Goal: Task Accomplishment & Management: Manage account settings

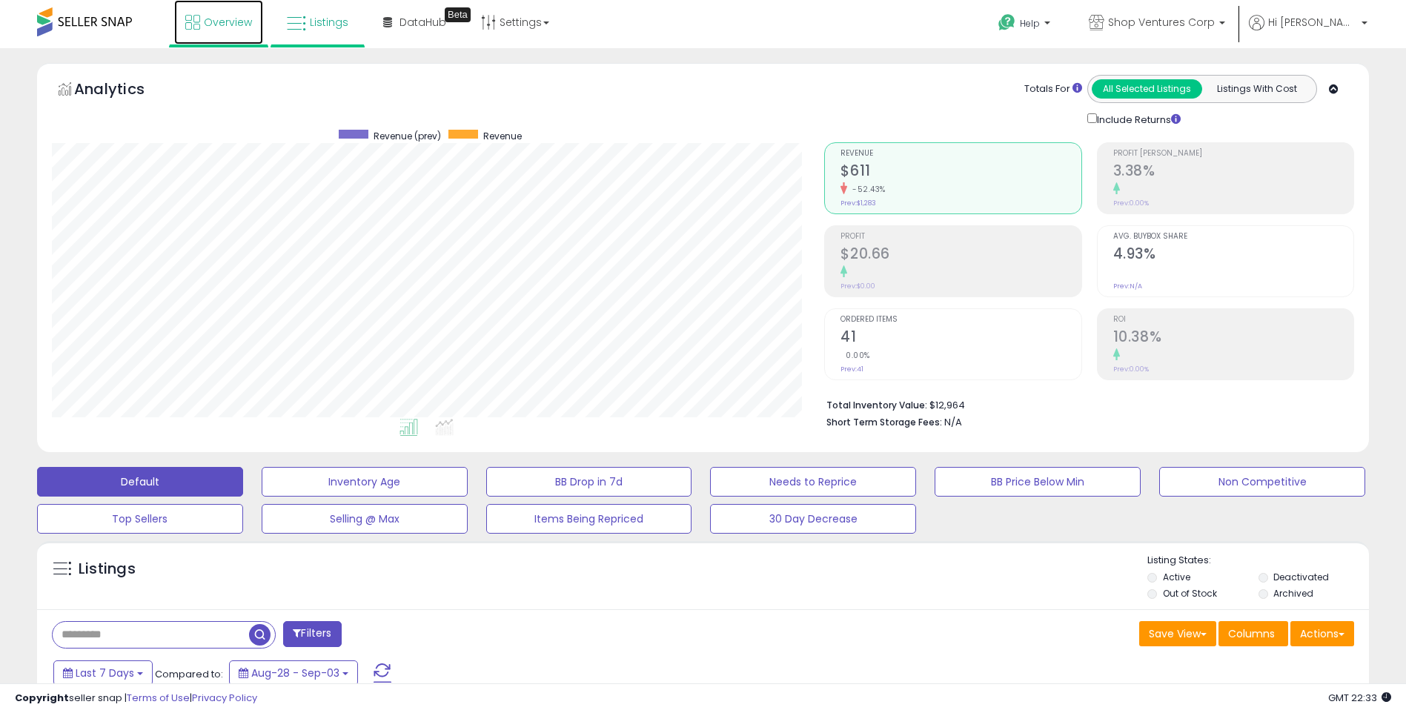
click at [227, 21] on span "Overview" at bounding box center [228, 22] width 48 height 15
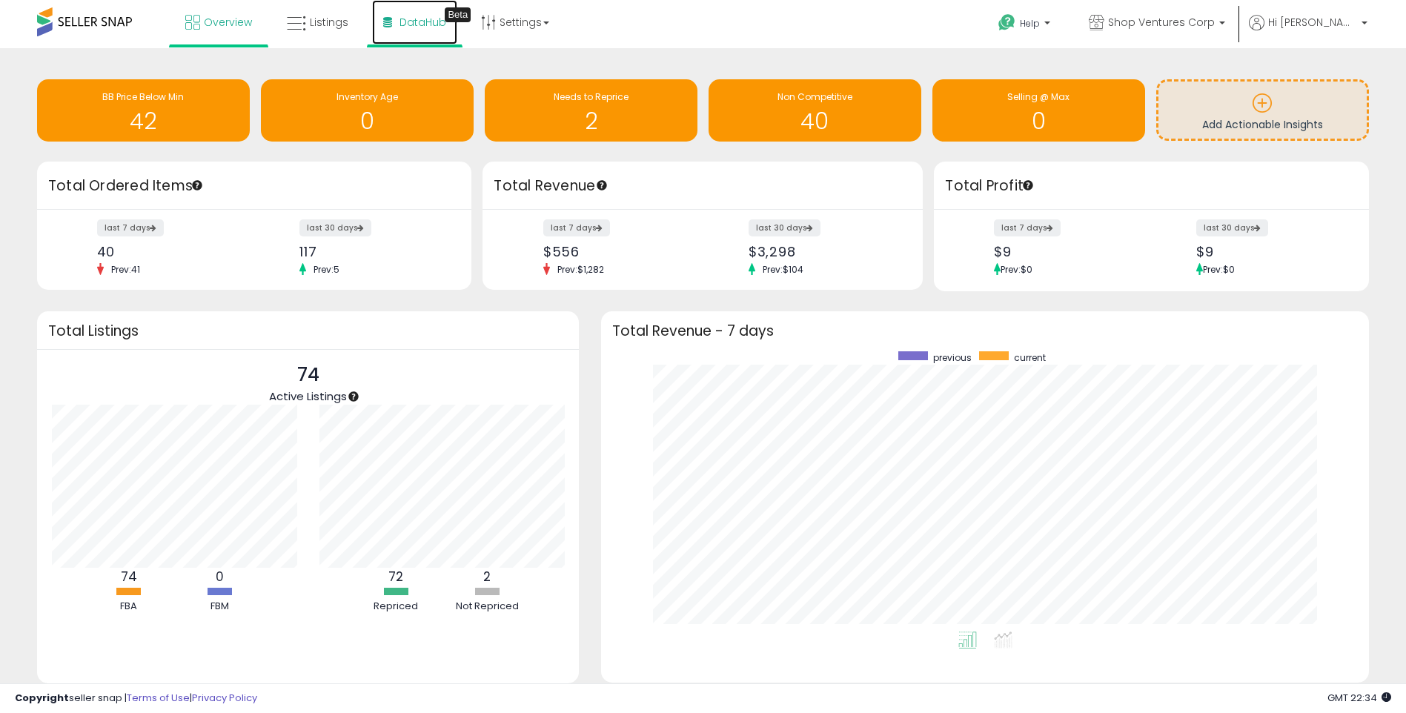
click at [424, 21] on span "DataHub" at bounding box center [422, 22] width 47 height 15
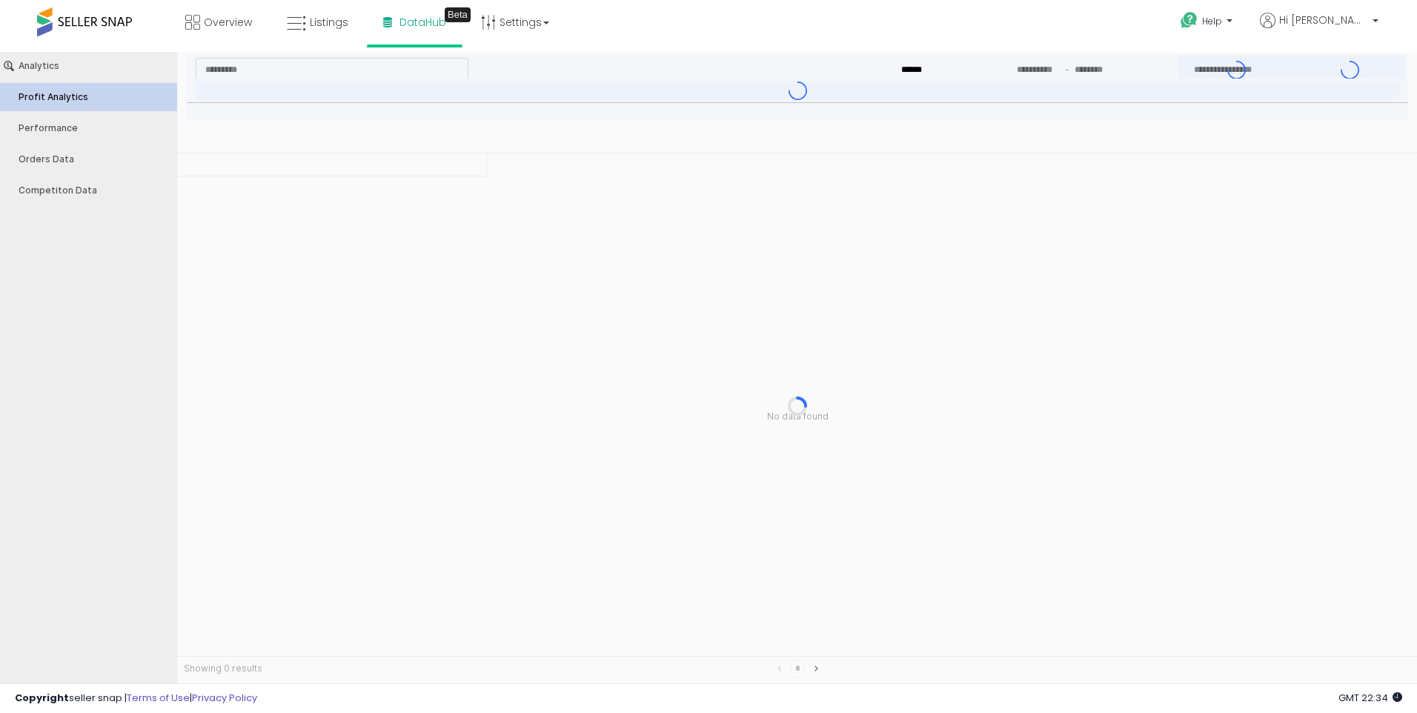
type input "***"
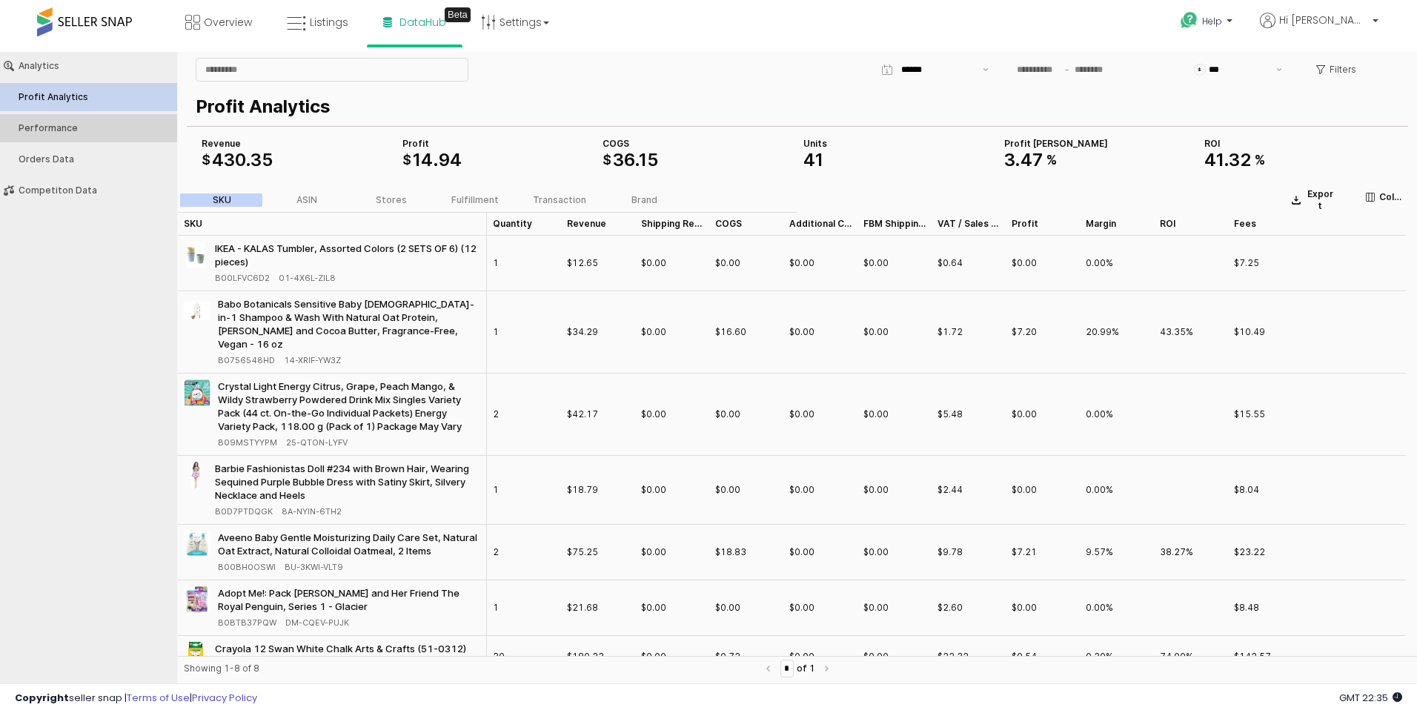
click at [38, 124] on div "Performance" at bounding box center [96, 128] width 155 height 10
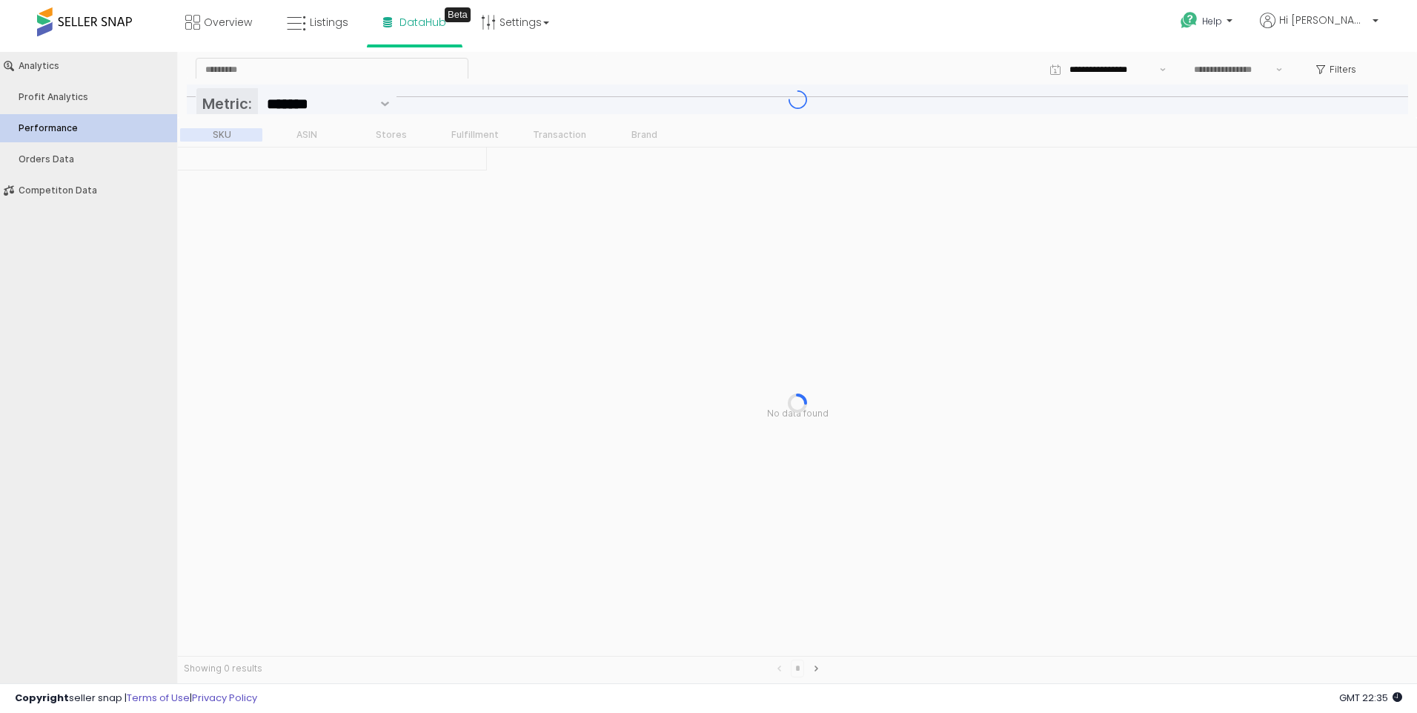
type input "***"
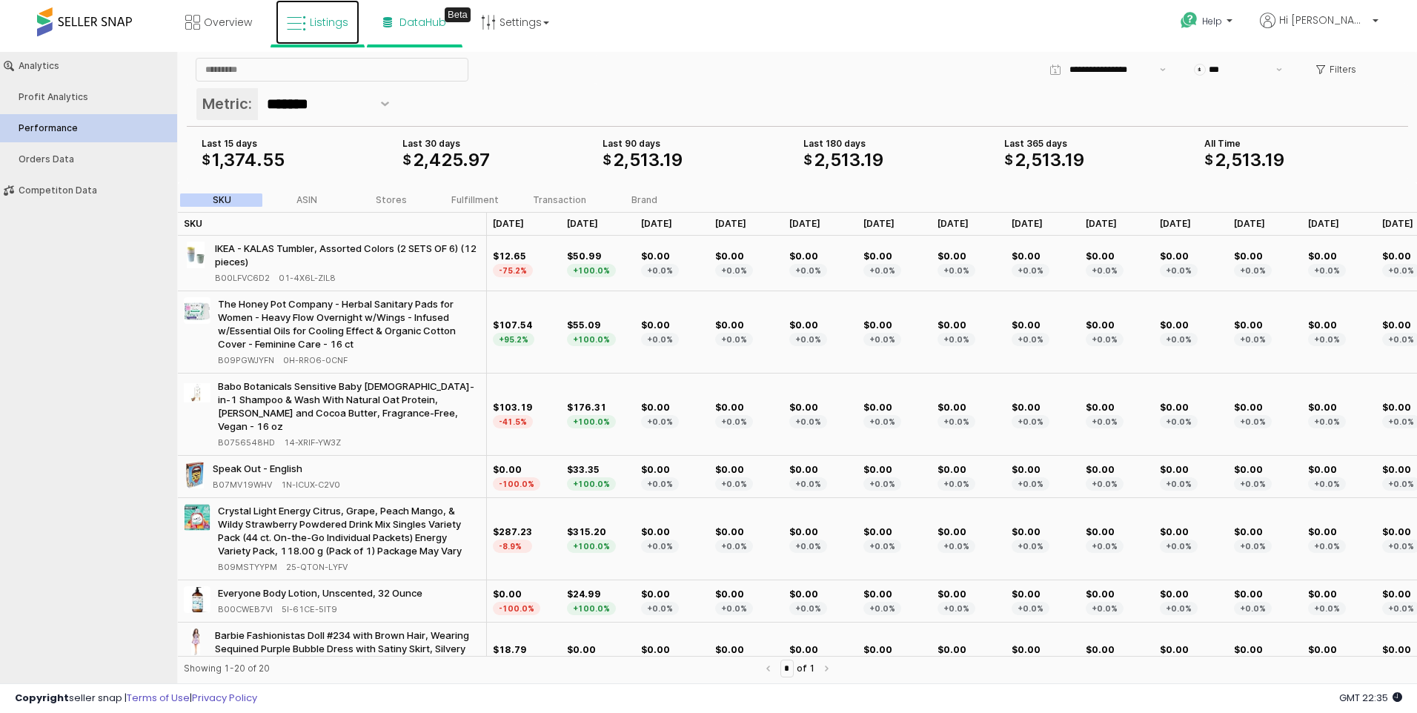
click at [317, 25] on span "Listings" at bounding box center [329, 22] width 39 height 15
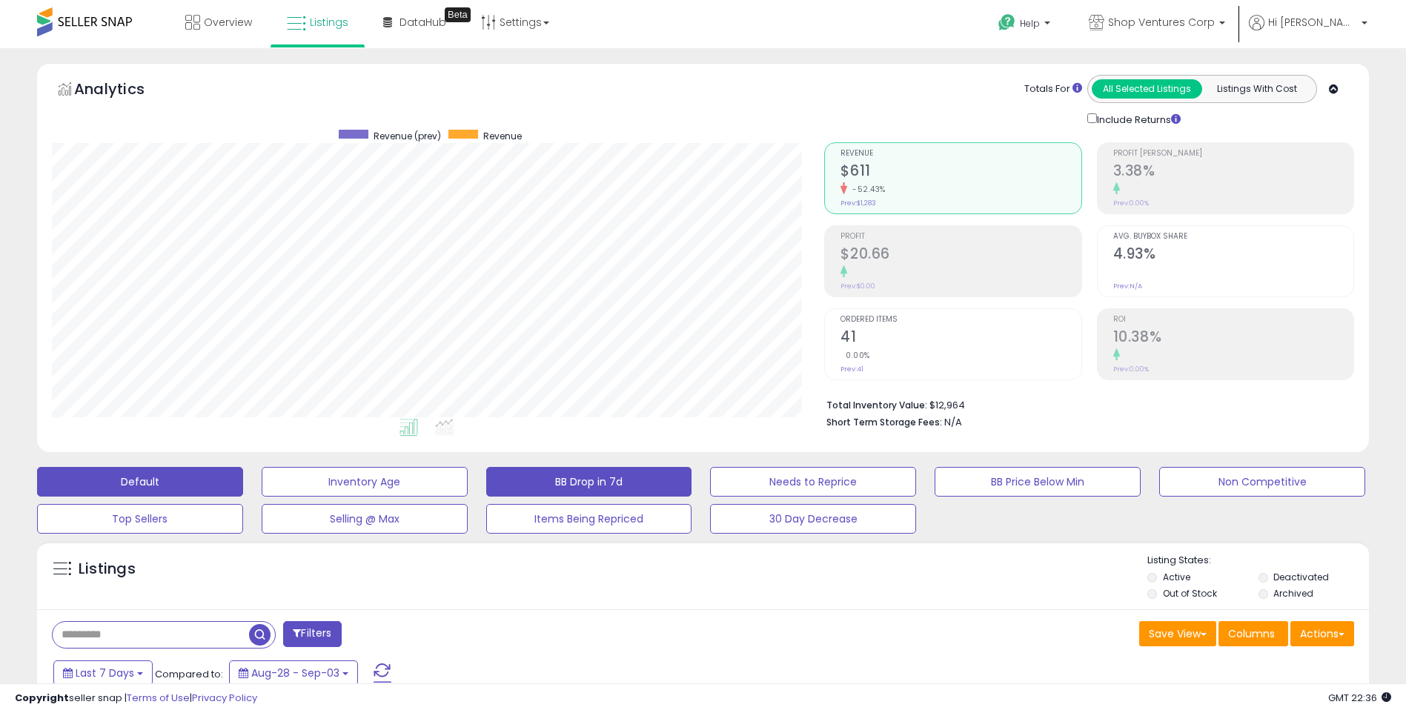
click at [590, 484] on button "BB Drop in 7d" at bounding box center [589, 482] width 206 height 30
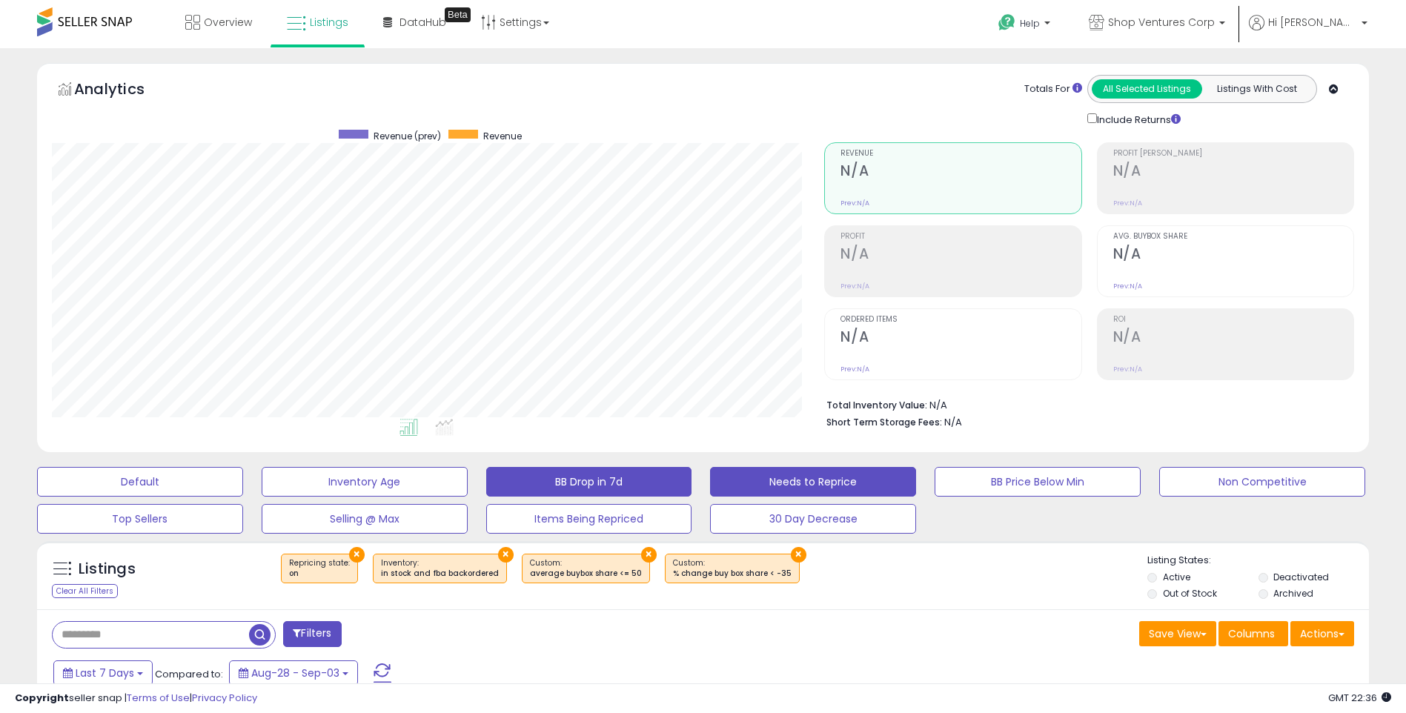
click at [797, 488] on button "Needs to Reprice" at bounding box center [813, 482] width 206 height 30
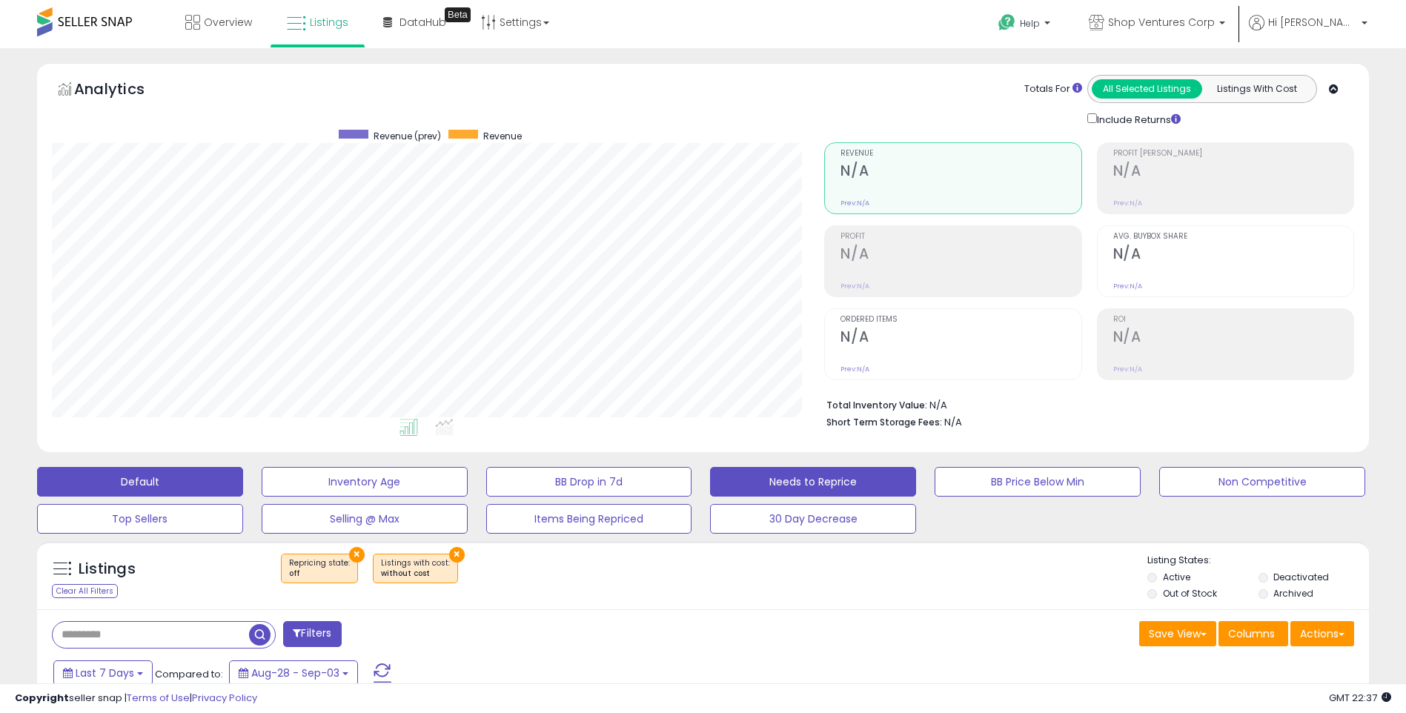
click at [179, 473] on button "Default" at bounding box center [140, 482] width 206 height 30
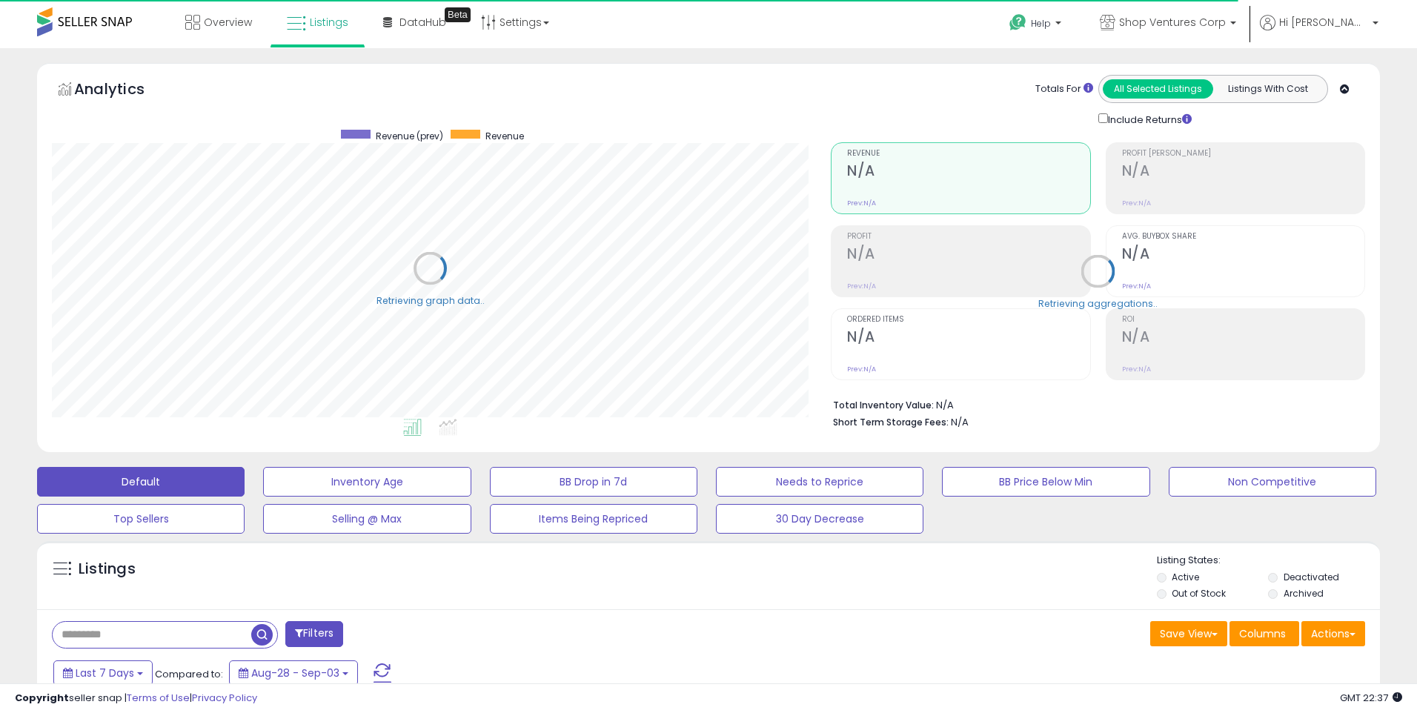
select select "**"
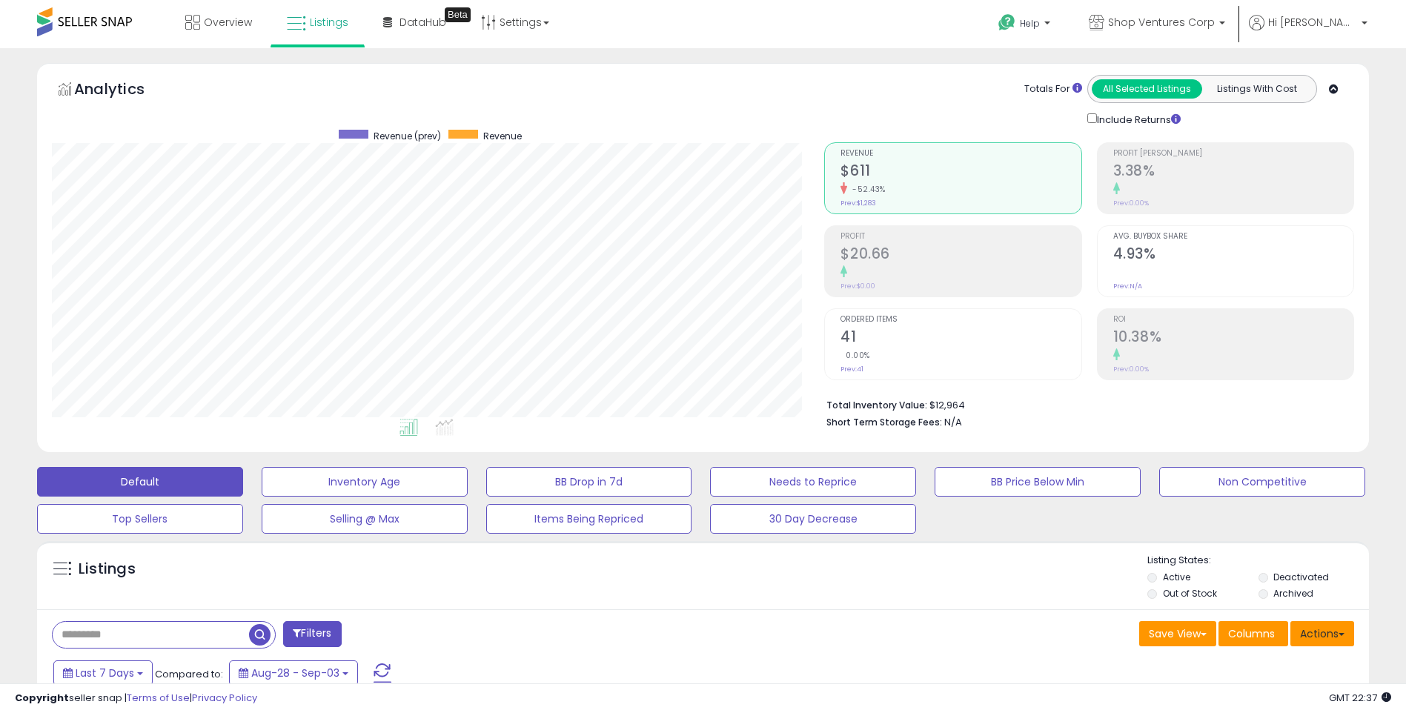
click at [1340, 633] on span at bounding box center [1341, 634] width 6 height 3
click at [1257, 632] on span "Columns" at bounding box center [1251, 633] width 47 height 15
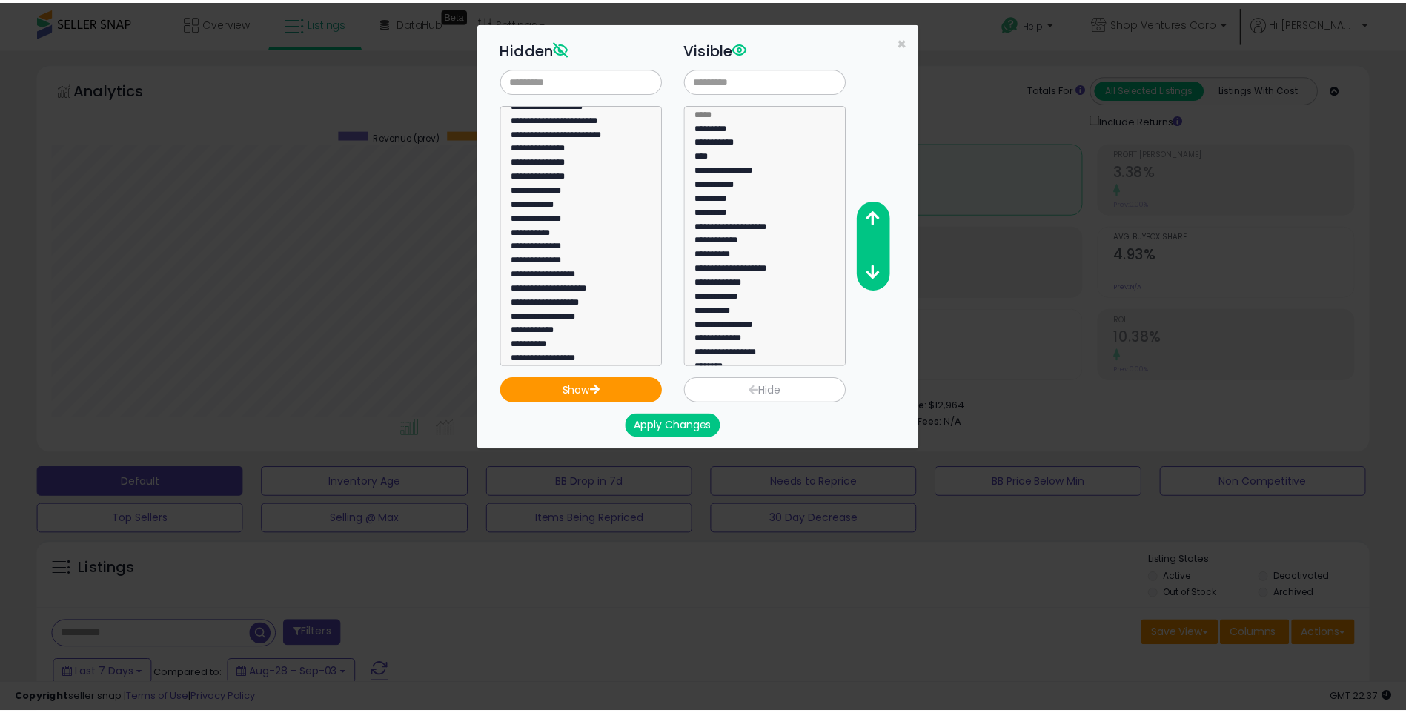
scroll to position [873, 0]
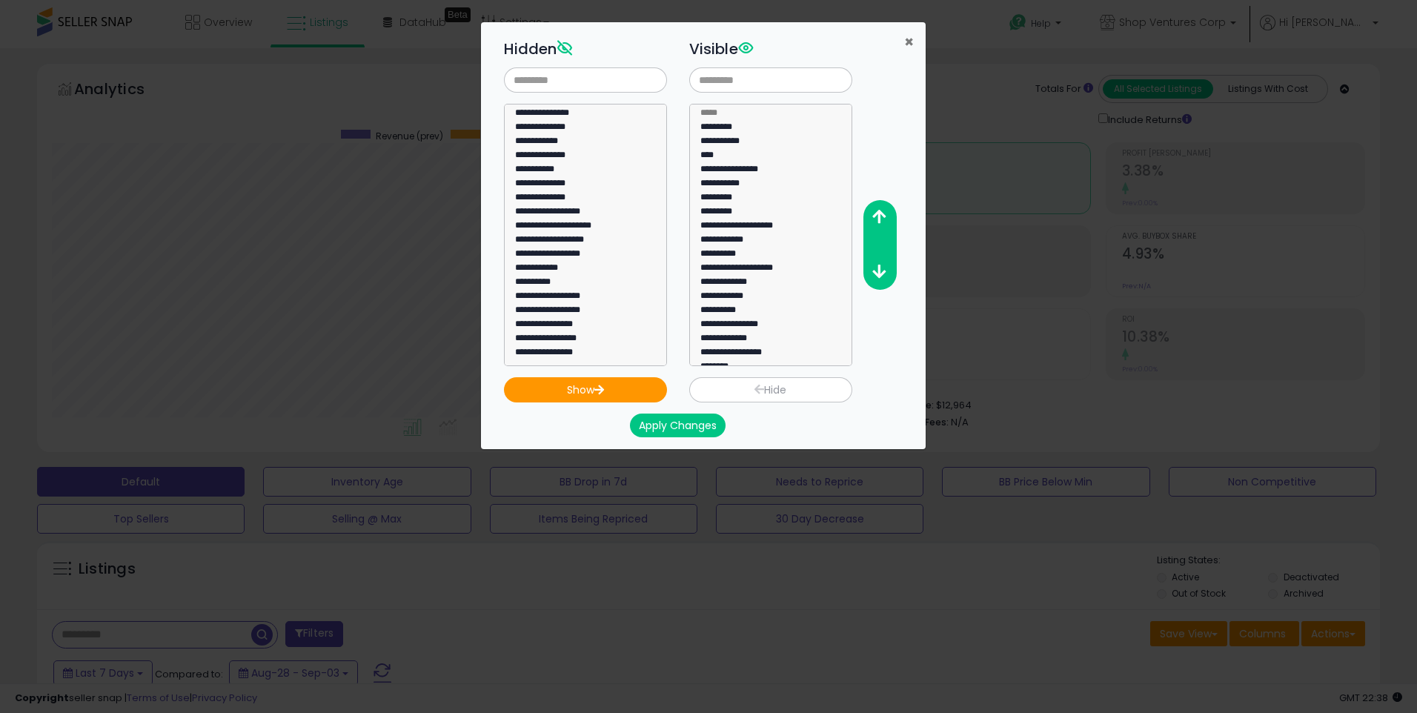
click at [907, 41] on span "×" at bounding box center [909, 41] width 10 height 21
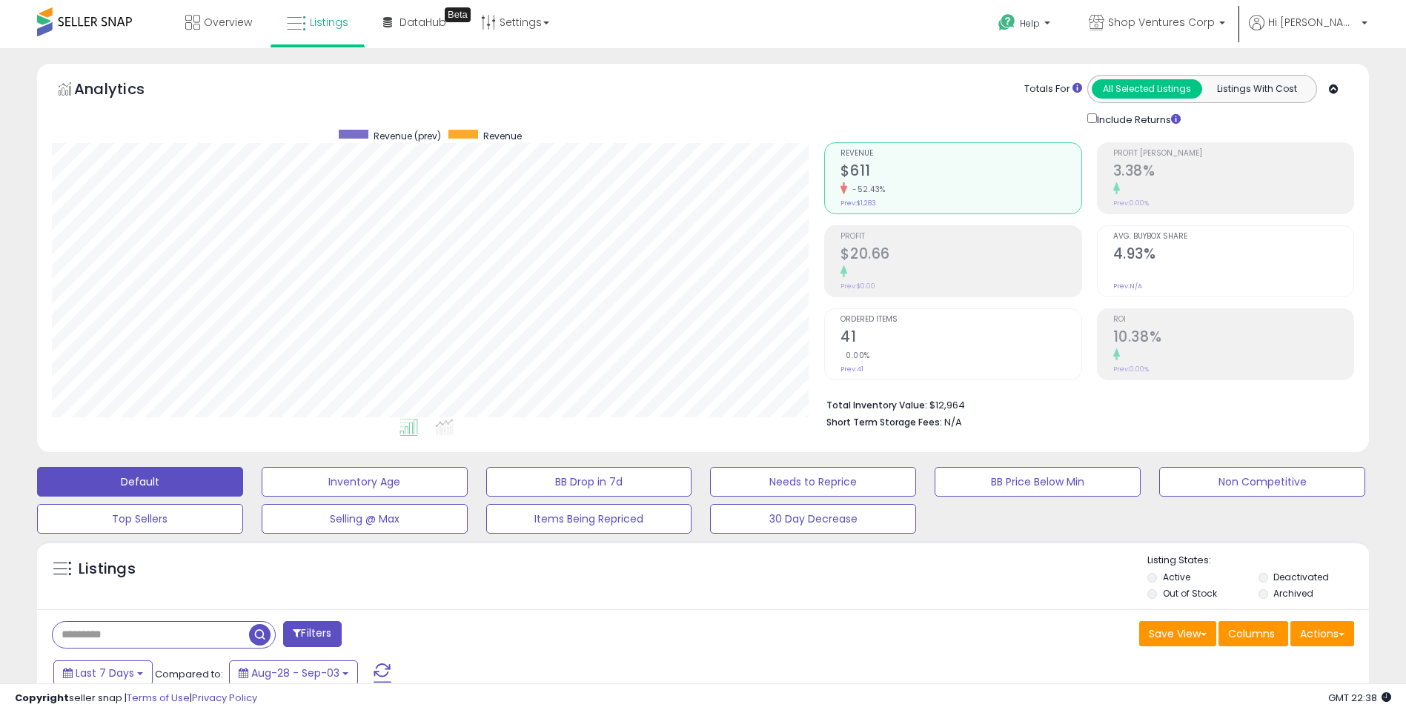
scroll to position [740695, 740227]
click at [531, 18] on link "Settings" at bounding box center [515, 22] width 90 height 44
click at [674, 23] on div "Overview Listings Beta" at bounding box center [453, 31] width 929 height 63
